Goal: Navigation & Orientation: Find specific page/section

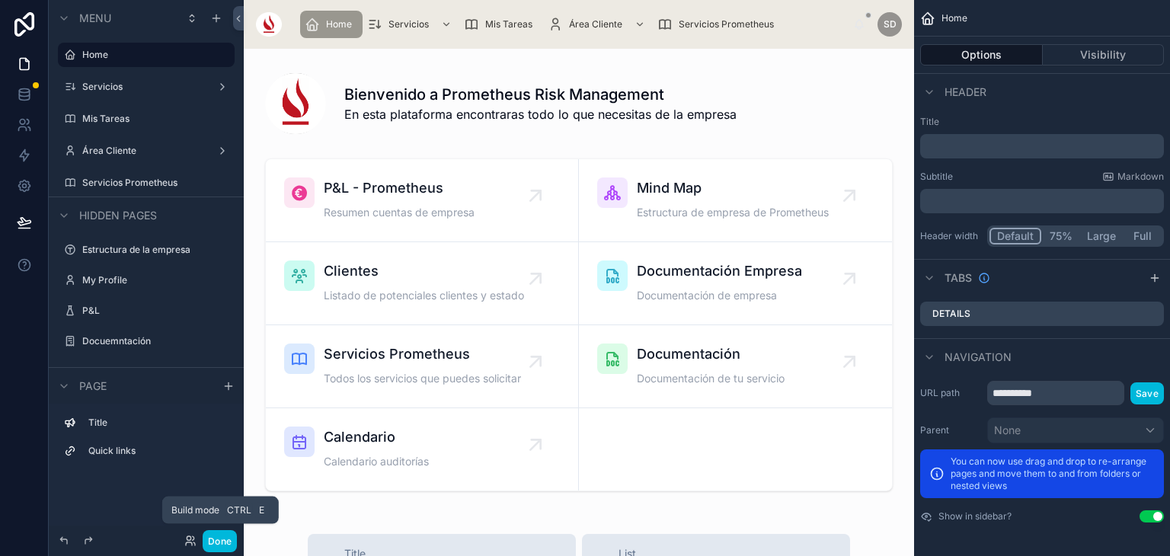
click at [232, 543] on button "Done" at bounding box center [220, 541] width 34 height 22
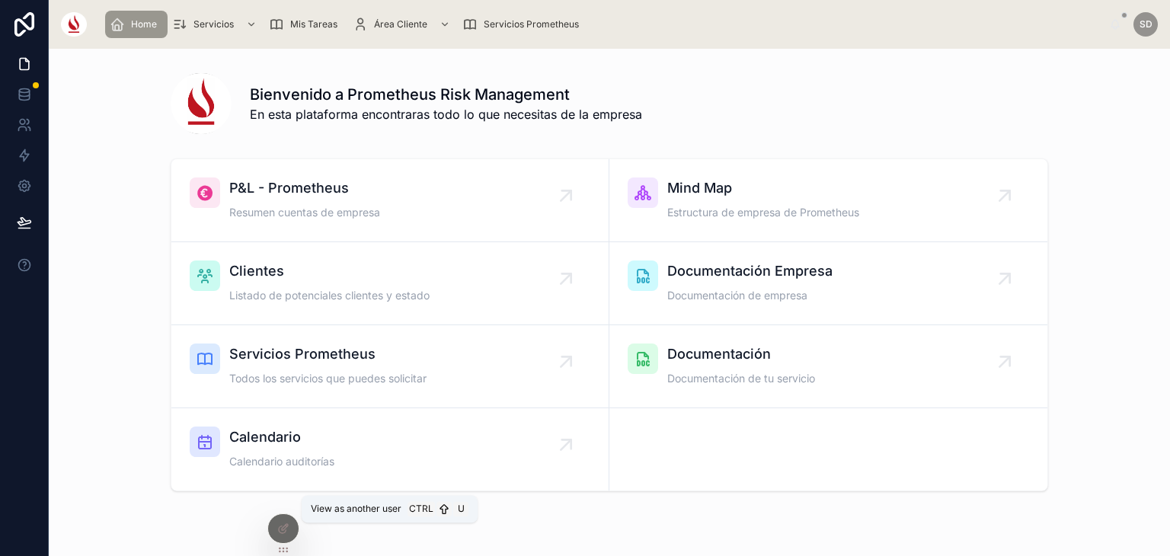
click at [0, 0] on icon at bounding box center [0, 0] width 0 height 0
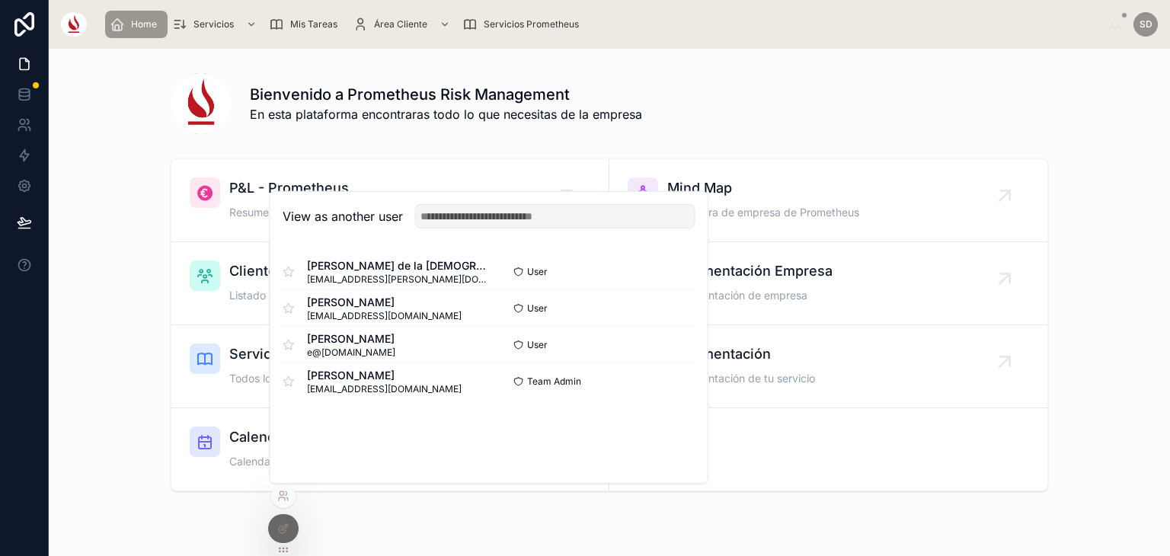
click at [0, 0] on button "Select" at bounding box center [0, 0] width 0 height 0
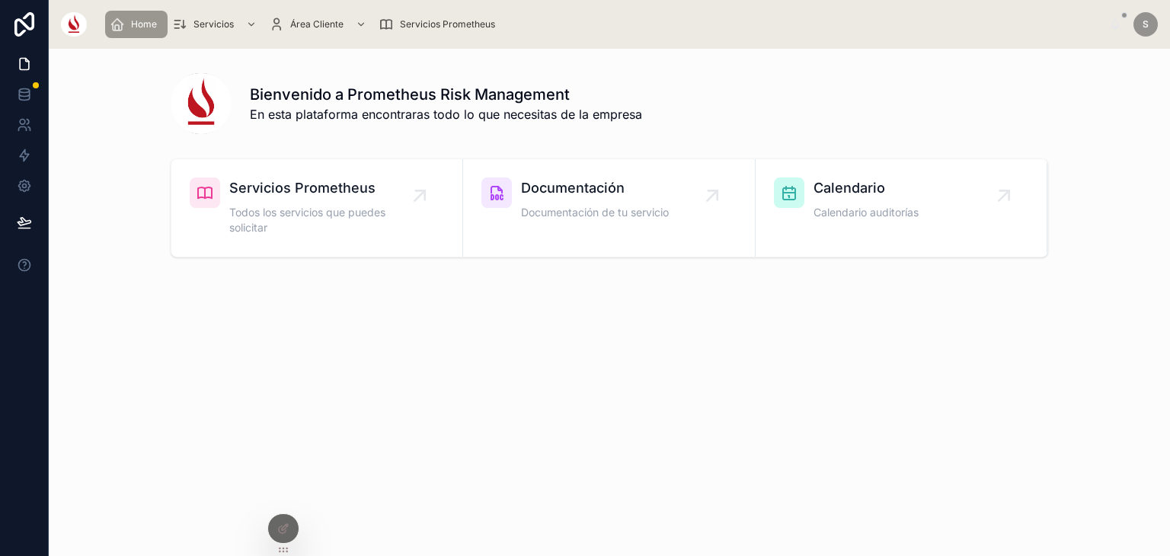
click at [0, 0] on icon at bounding box center [0, 0] width 0 height 0
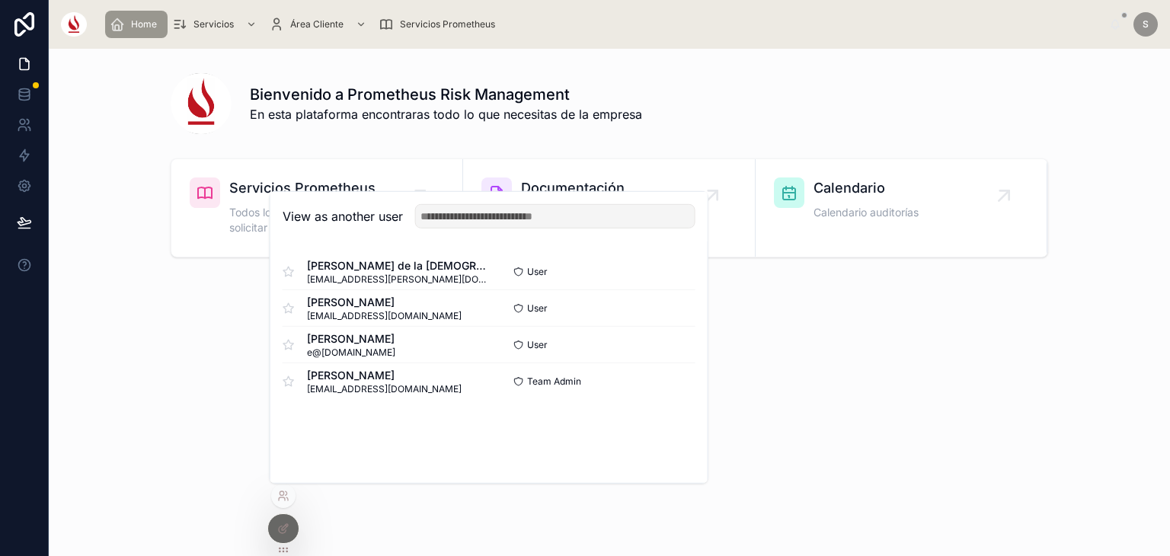
click at [0, 0] on button "Select" at bounding box center [0, 0] width 0 height 0
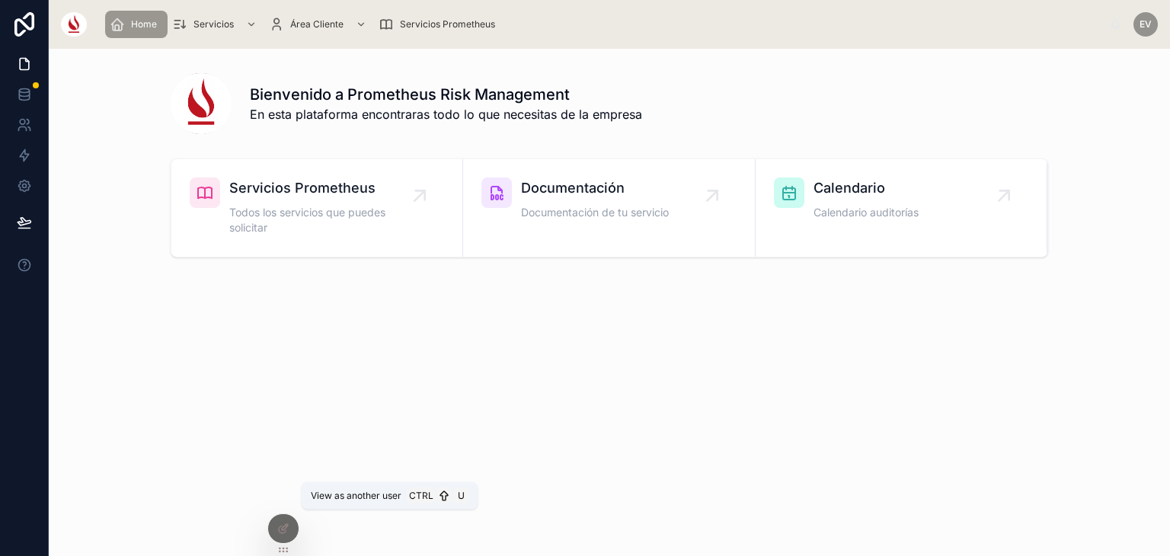
click at [0, 0] on icon at bounding box center [0, 0] width 0 height 0
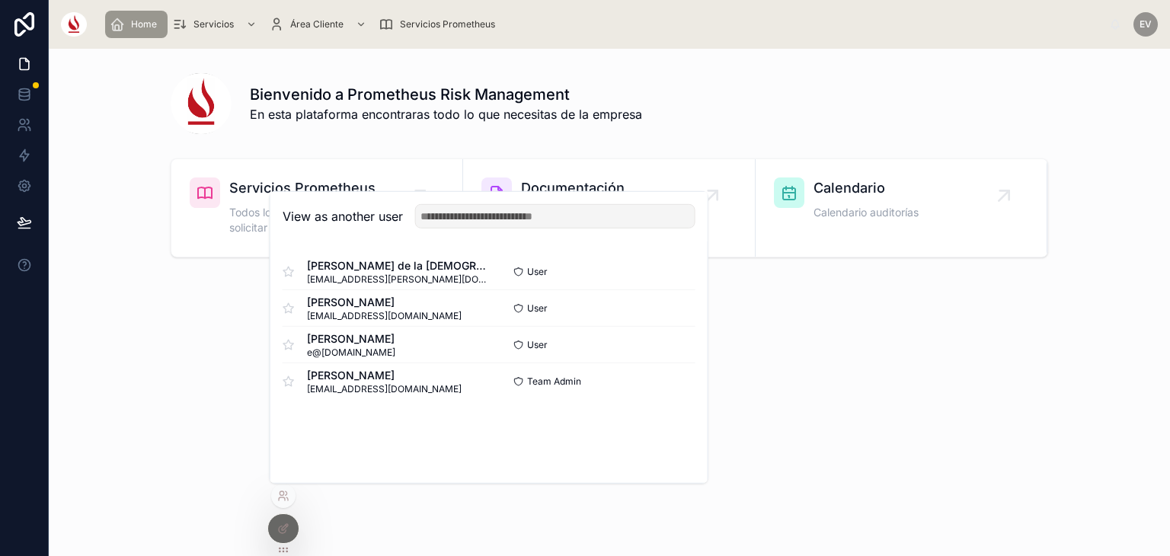
click at [0, 0] on button "Select" at bounding box center [0, 0] width 0 height 0
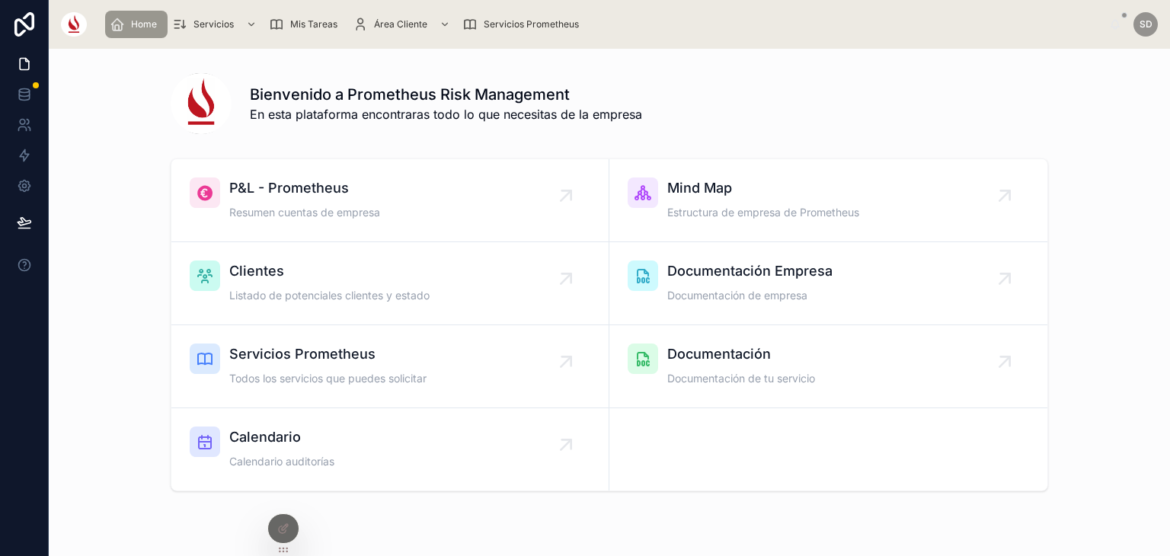
click at [389, 197] on div "P&L - Prometheus Resumen cuentas de empresa" at bounding box center [390, 201] width 401 height 46
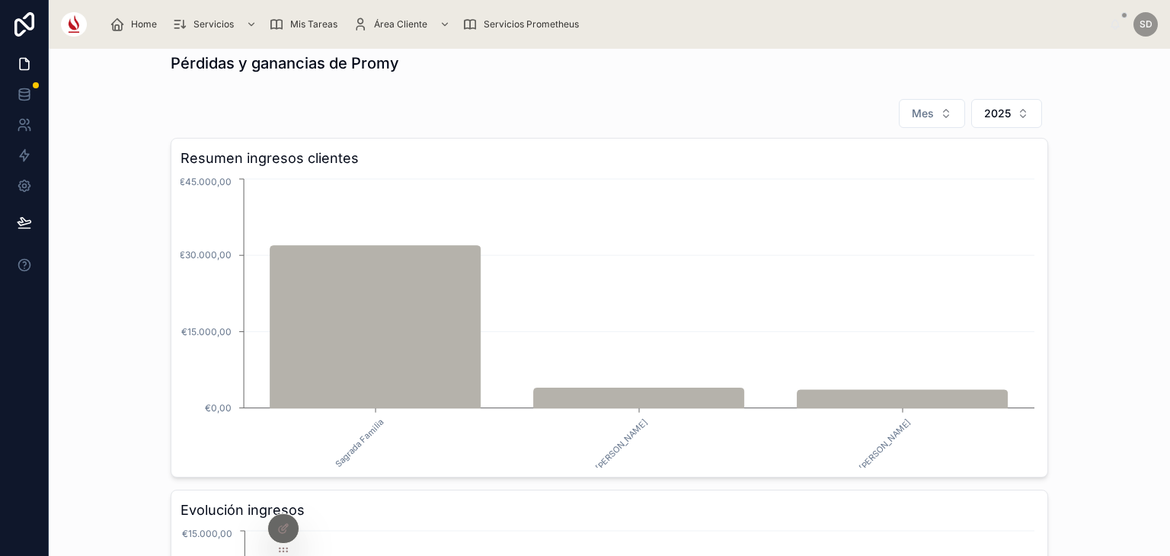
scroll to position [11, 0]
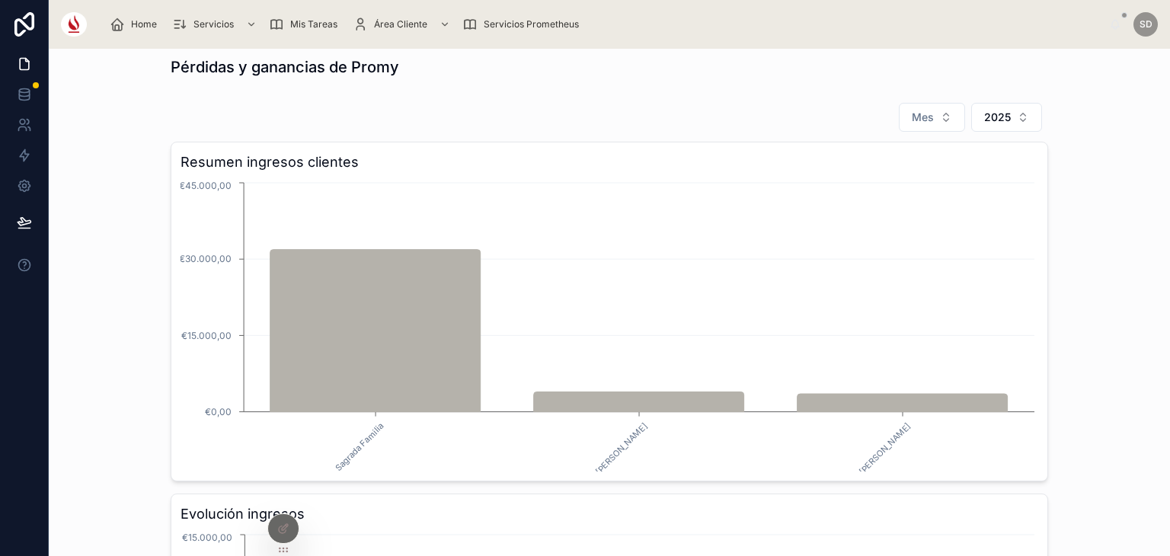
click at [140, 25] on span "Home" at bounding box center [144, 24] width 26 height 12
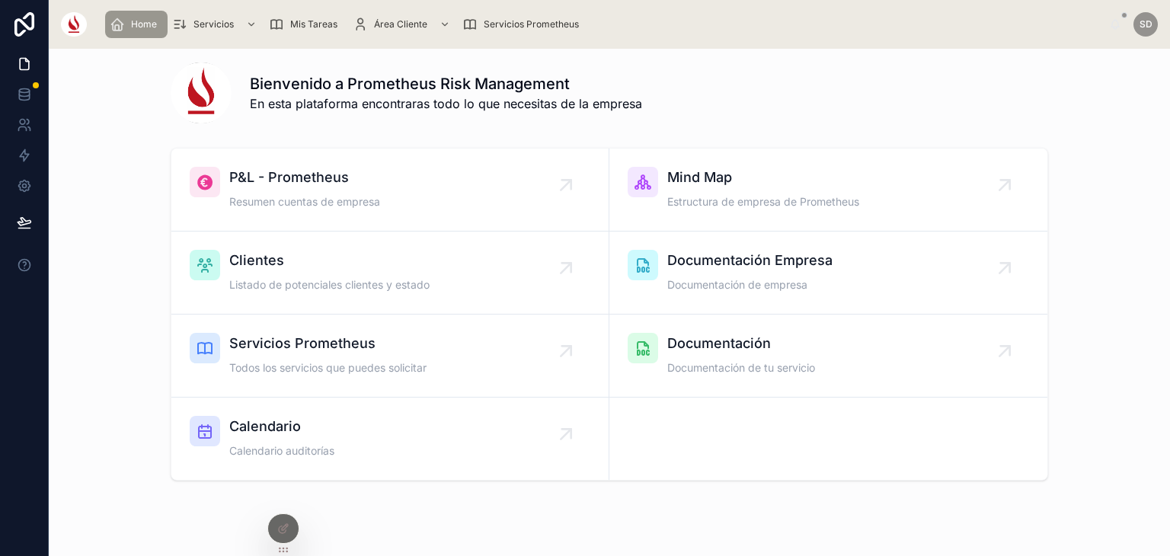
click at [713, 184] on span "Mind Map" at bounding box center [764, 177] width 192 height 21
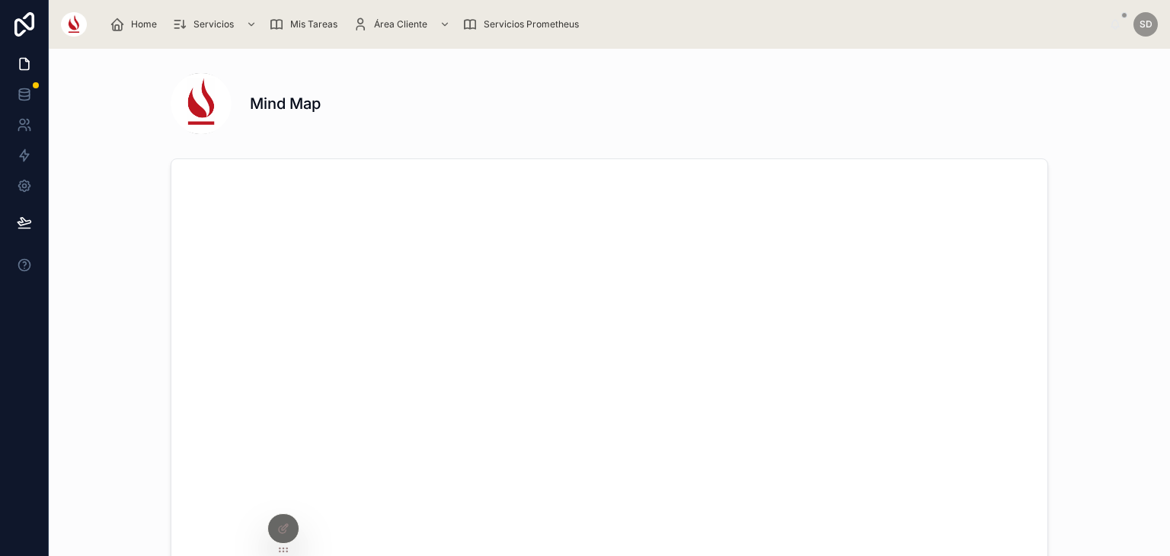
click at [147, 30] on div "Home" at bounding box center [136, 24] width 53 height 24
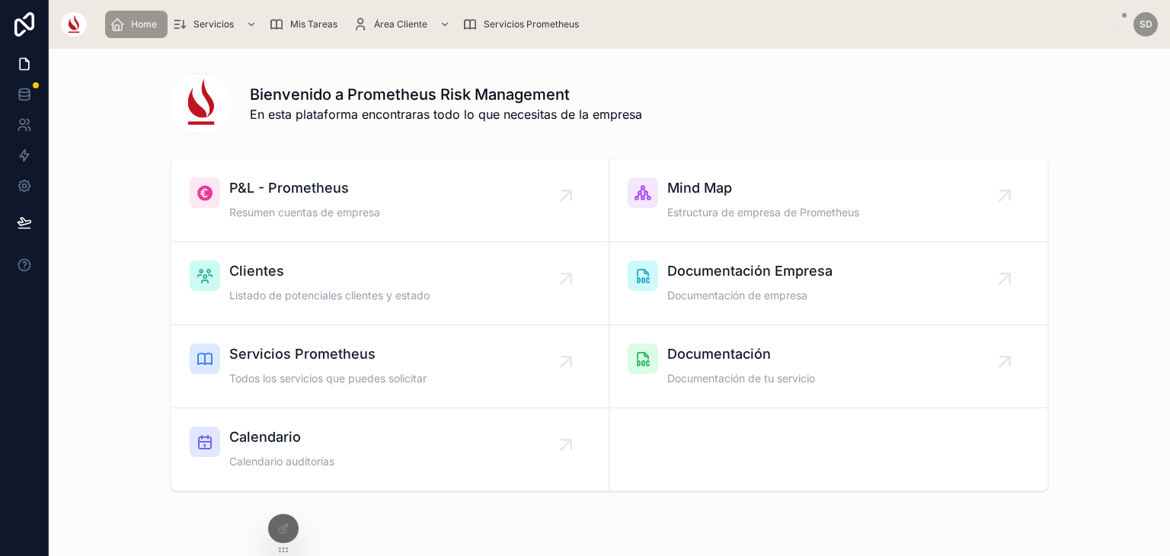
click at [327, 288] on span "Listado de potenciales clientes y estado" at bounding box center [329, 295] width 200 height 15
click at [274, 267] on span "Clientes" at bounding box center [329, 271] width 200 height 21
click at [786, 281] on span "Documentación Empresa" at bounding box center [750, 271] width 165 height 21
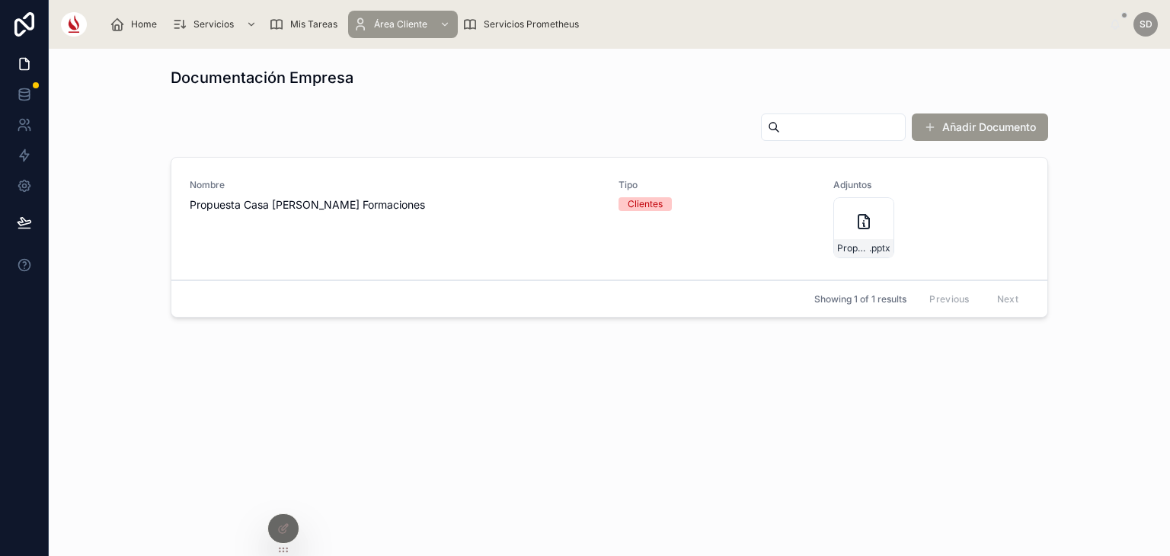
click at [136, 27] on span "Home" at bounding box center [144, 24] width 26 height 12
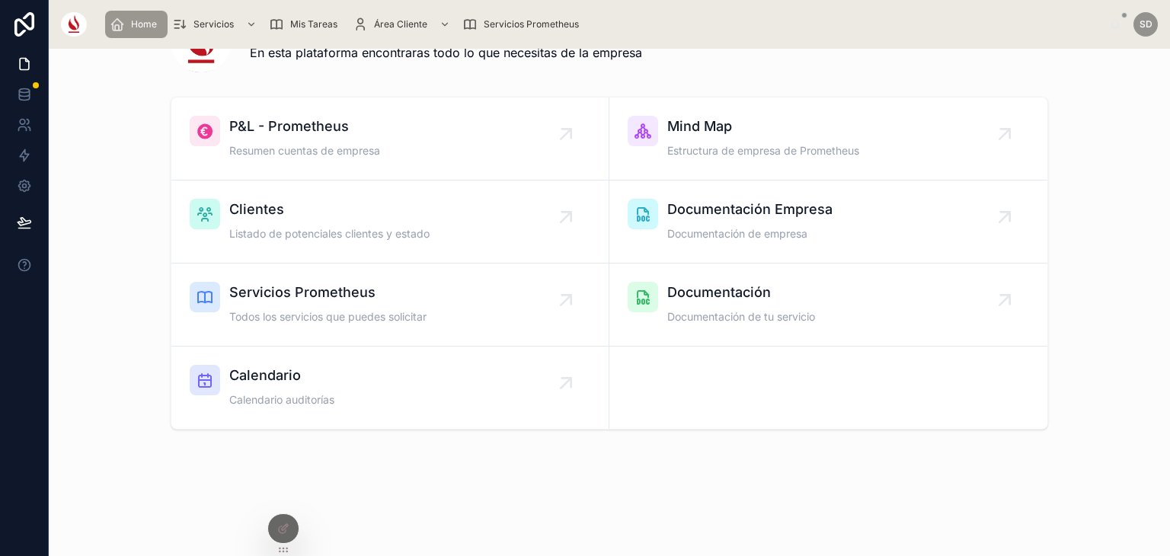
scroll to position [62, 0]
click at [323, 303] on div "Servicios Prometheus Todos los servicios que puedes solicitar" at bounding box center [327, 304] width 197 height 46
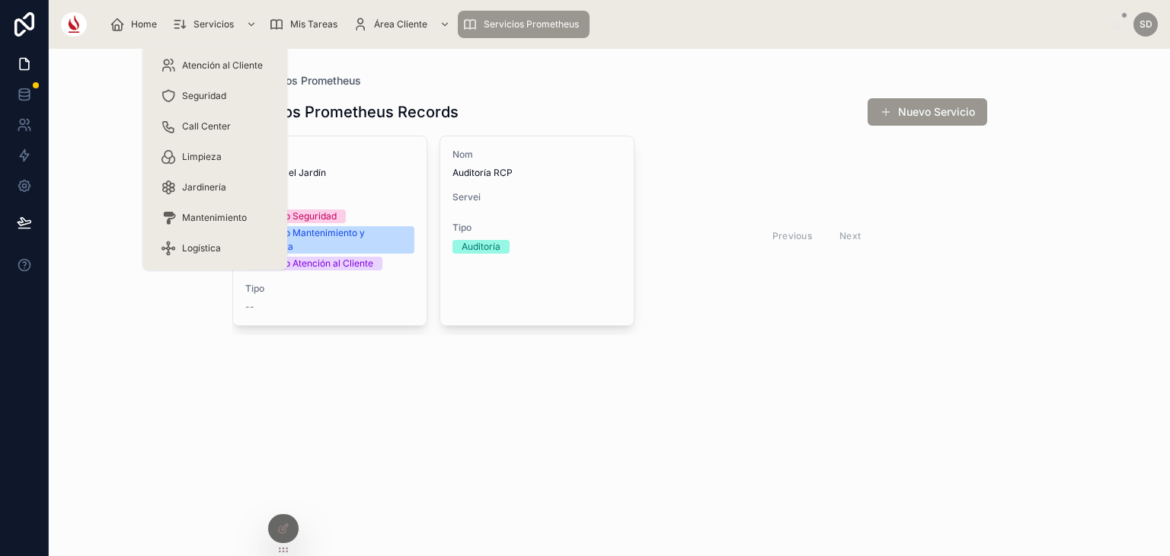
click at [207, 70] on span "Atención al Cliente" at bounding box center [222, 65] width 81 height 12
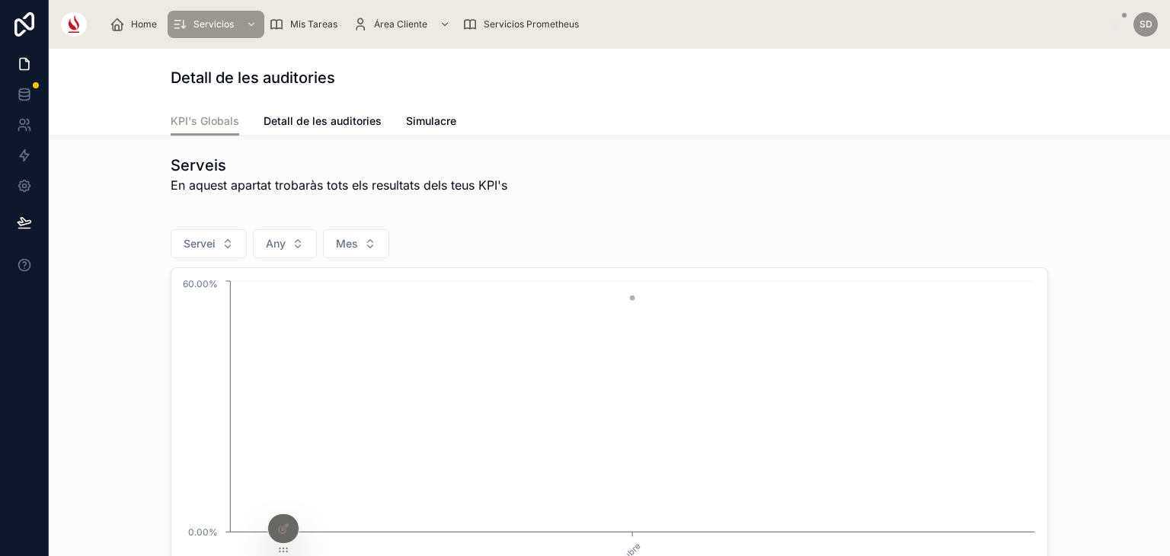
click at [319, 28] on span "Mis Tareas" at bounding box center [313, 24] width 47 height 12
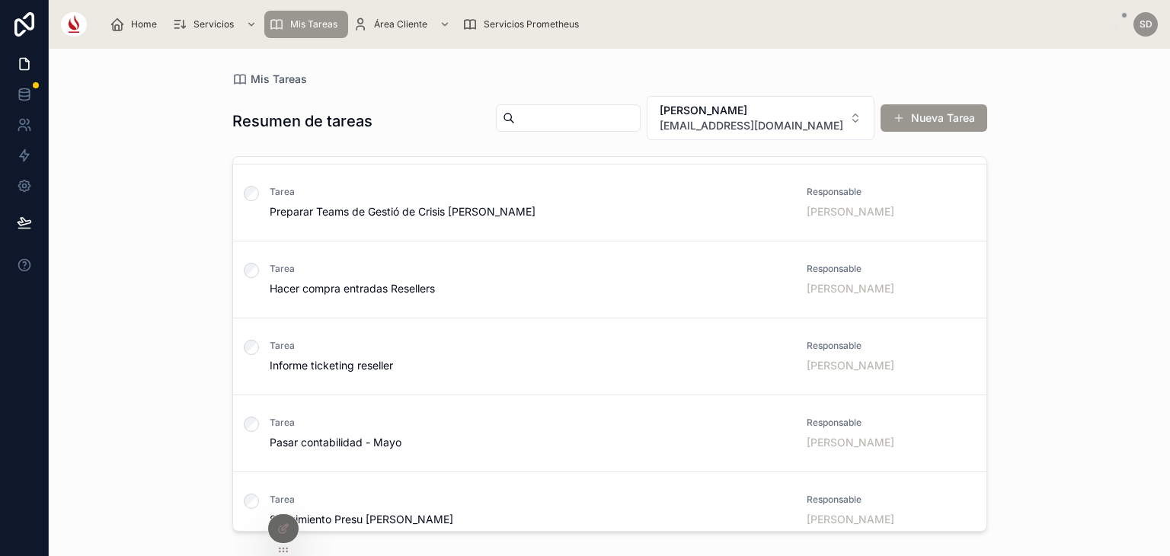
scroll to position [85, 0]
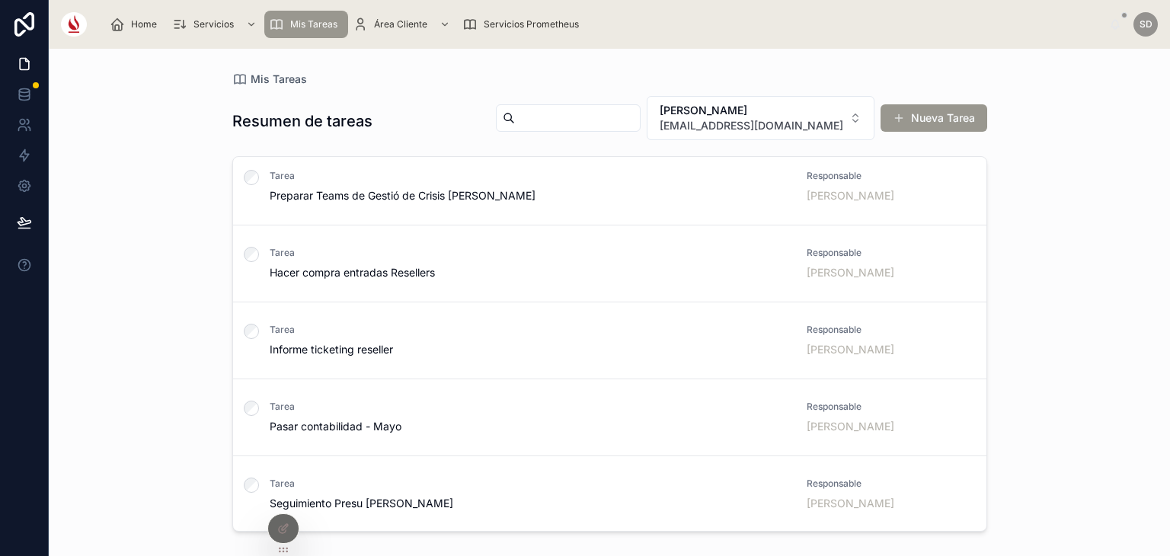
click at [897, 540] on div "Mis Tareas Resumen de tareas [PERSON_NAME] [EMAIL_ADDRESS][DOMAIN_NAME] Nueva T…" at bounding box center [610, 302] width 1122 height 507
click at [40, 28] on link at bounding box center [24, 24] width 49 height 49
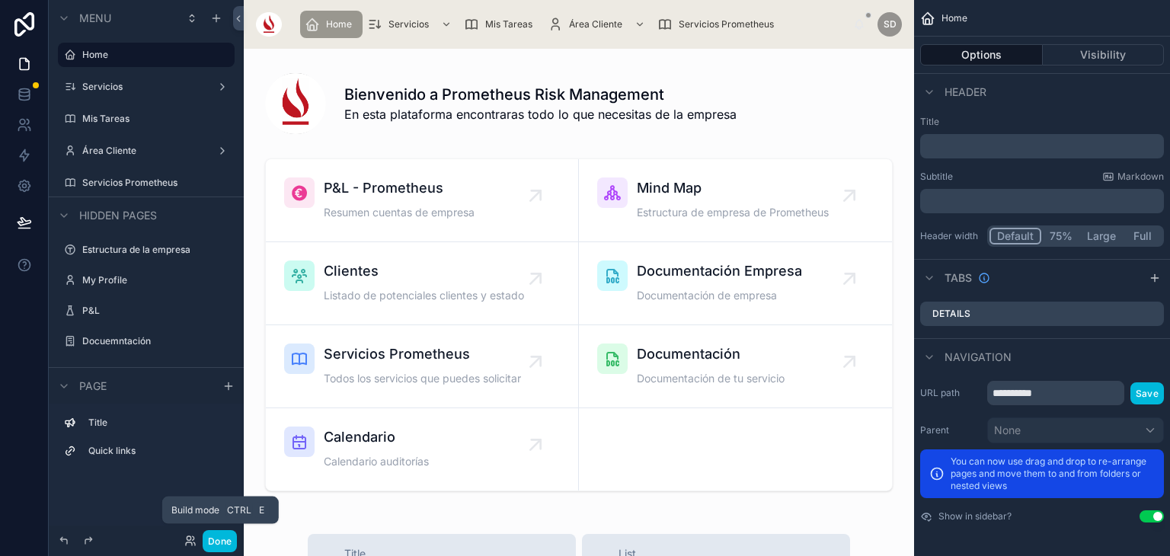
click at [221, 535] on button "Done" at bounding box center [220, 541] width 34 height 22
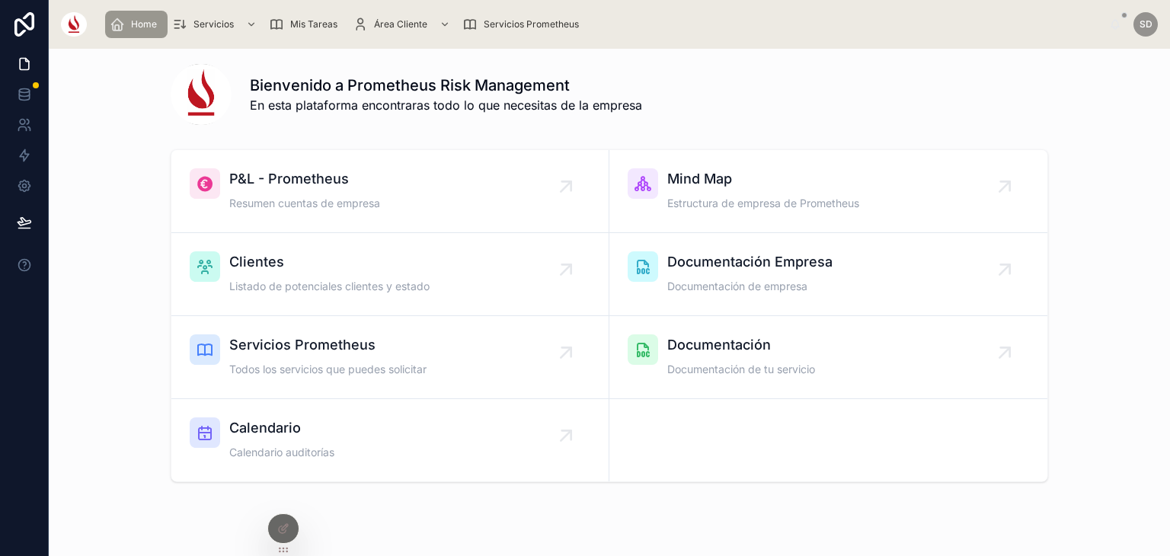
scroll to position [11, 0]
click at [507, 21] on span "Servicios Prometheus" at bounding box center [531, 24] width 95 height 12
